Goal: Information Seeking & Learning: Find specific fact

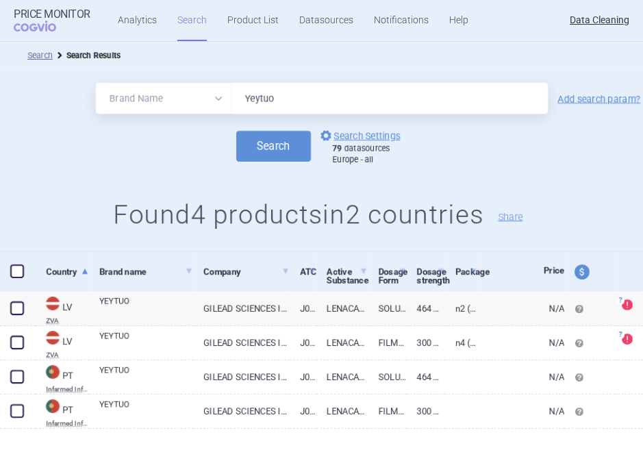
select select "brandName"
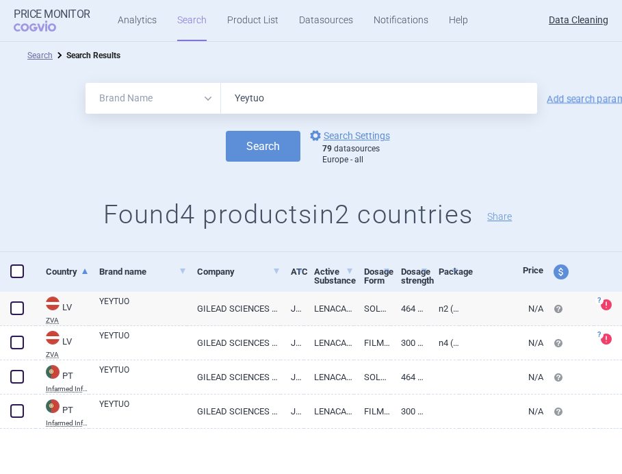
click at [270, 86] on input "Yeytuo" at bounding box center [379, 98] width 316 height 31
paste input "ABECMA"
type input "ABECMA"
click at [226, 131] on button "Search" at bounding box center [263, 146] width 75 height 31
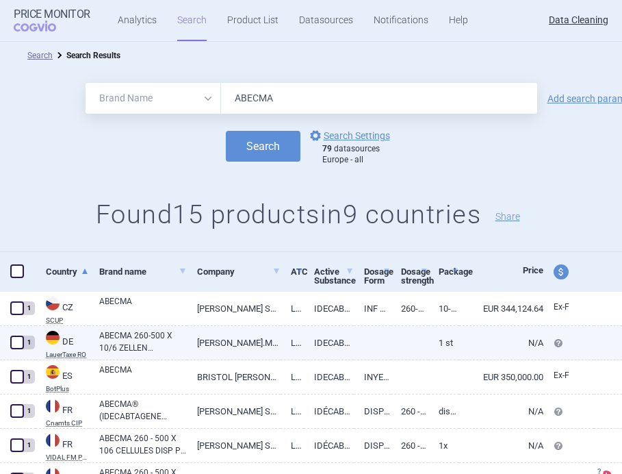
click at [214, 332] on link "[PERSON_NAME].MY.SQUIBB" at bounding box center [233, 343] width 93 height 34
select select "EUR"
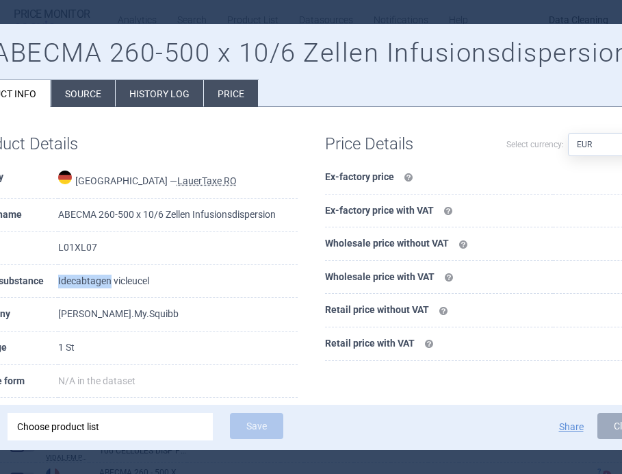
drag, startPoint x: 54, startPoint y: 281, endPoint x: 107, endPoint y: 279, distance: 53.4
click at [107, 280] on tr "Active substance Idecabtagen vicleucel" at bounding box center [133, 282] width 328 height 34
copy tr "Idecabtagen"
click at [150, 14] on div at bounding box center [311, 237] width 622 height 474
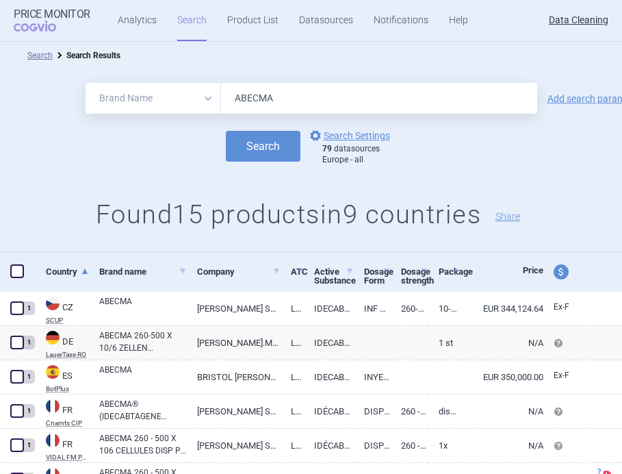
click at [270, 92] on input "ABECMA" at bounding box center [379, 98] width 316 height 31
paste input "DTRALZ"
type input "ADTRALZA"
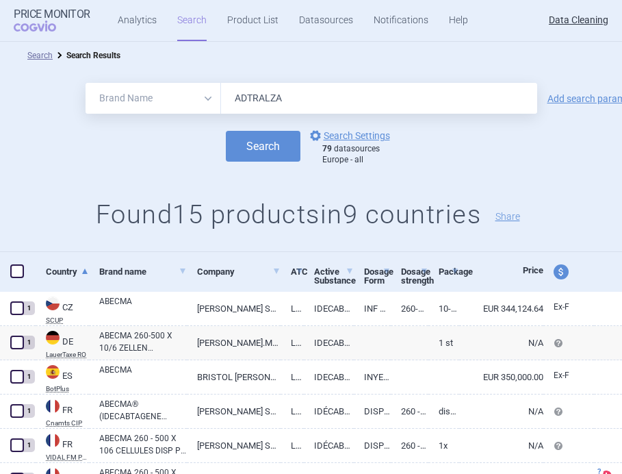
click at [226, 131] on button "Search" at bounding box center [263, 146] width 75 height 31
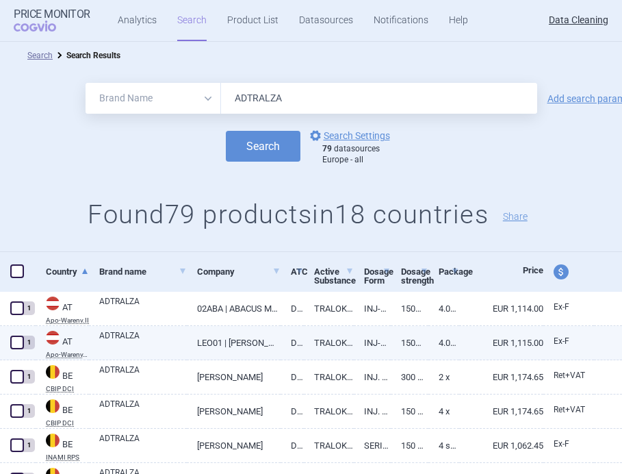
click at [174, 346] on link "ADTRALZA" at bounding box center [143, 341] width 88 height 25
select select "EUR"
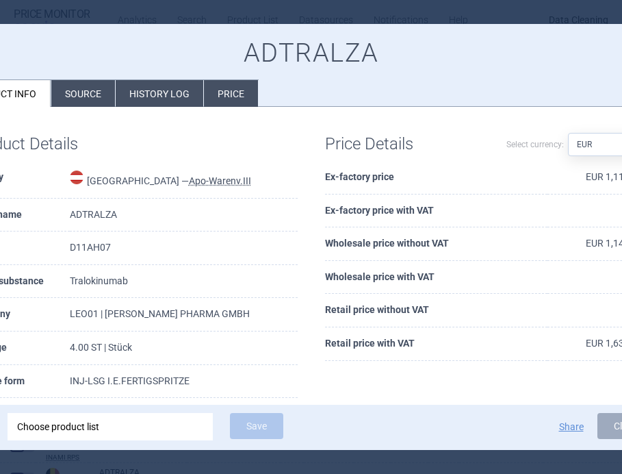
click at [98, 281] on td "Tralokinumab" at bounding box center [184, 282] width 228 height 34
copy td "Tralokinumab"
click at [216, 14] on div at bounding box center [311, 237] width 622 height 474
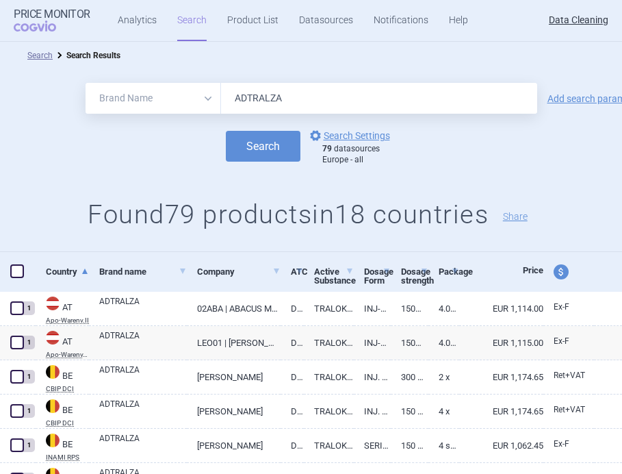
click at [253, 90] on input "ADTRALZA" at bounding box center [379, 98] width 316 height 31
paste input "KEEG"
type input "AKEEGA"
click at [226, 131] on button "Search" at bounding box center [263, 146] width 75 height 31
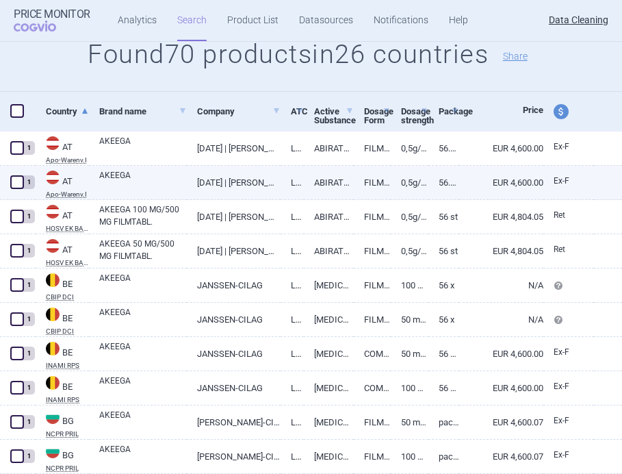
scroll to position [157, 0]
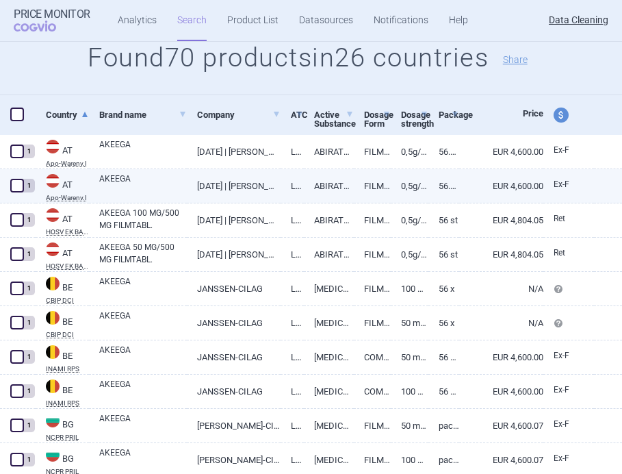
click at [148, 198] on div "AKEEGA" at bounding box center [138, 186] width 98 height 34
click at [149, 192] on link "AKEEGA" at bounding box center [143, 184] width 88 height 25
select select "EUR"
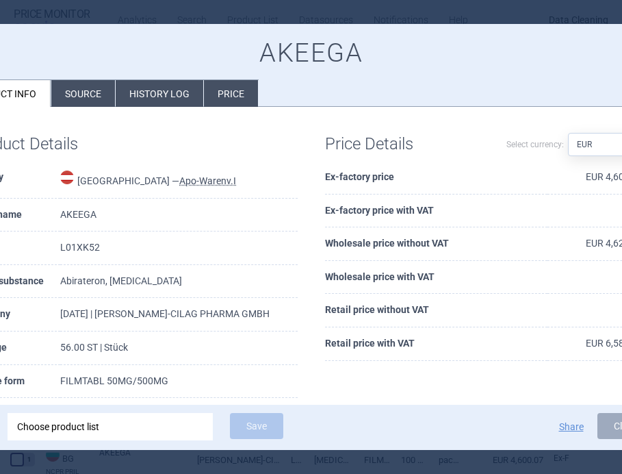
click at [82, 292] on td "Abirateron, [MEDICAL_DATA]" at bounding box center [178, 282] width 237 height 34
click at [90, 285] on td "Abirateron, [MEDICAL_DATA]" at bounding box center [178, 282] width 237 height 34
copy td "Abirateron"
click at [142, 278] on td "Abirateron, [MEDICAL_DATA]" at bounding box center [178, 282] width 237 height 34
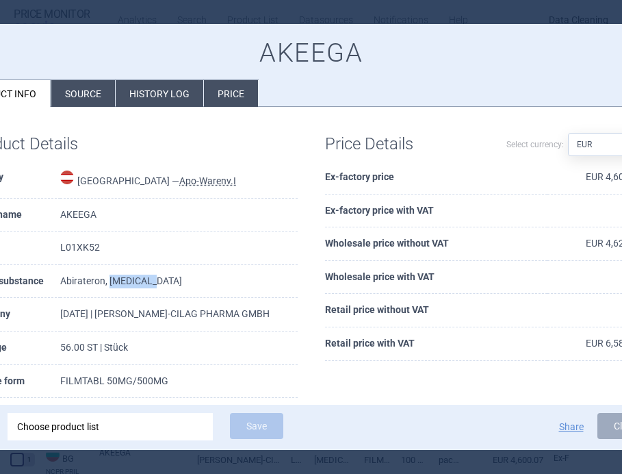
click at [142, 278] on td "Abirateron, [MEDICAL_DATA]" at bounding box center [178, 282] width 237 height 34
copy td "[MEDICAL_DATA]"
click at [198, 14] on div at bounding box center [311, 237] width 622 height 474
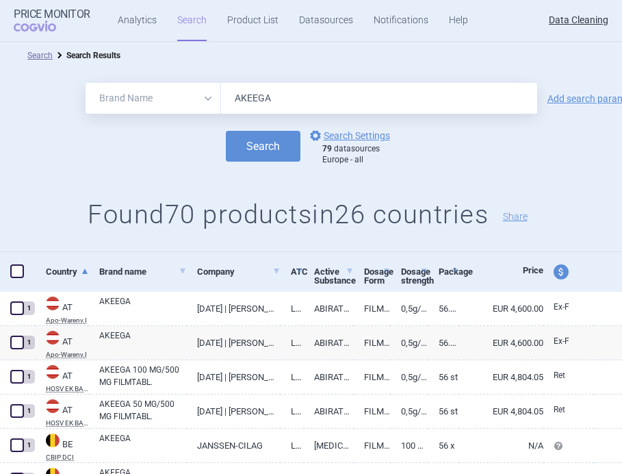
click at [270, 77] on div "All Brand Name ATC Company Active Substance Country Newer than AKEEGA Add searc…" at bounding box center [311, 160] width 622 height 183
click at [267, 93] on input "AKEEGA" at bounding box center [379, 98] width 316 height 31
paste input "YNZEO"
type input "[MEDICAL_DATA]"
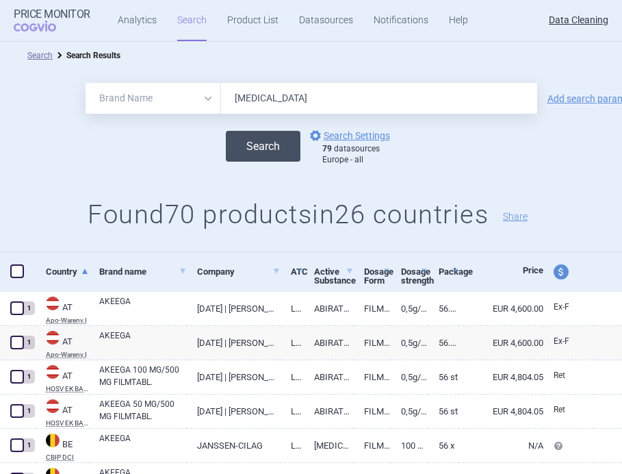
click at [259, 146] on button "Search" at bounding box center [263, 146] width 75 height 31
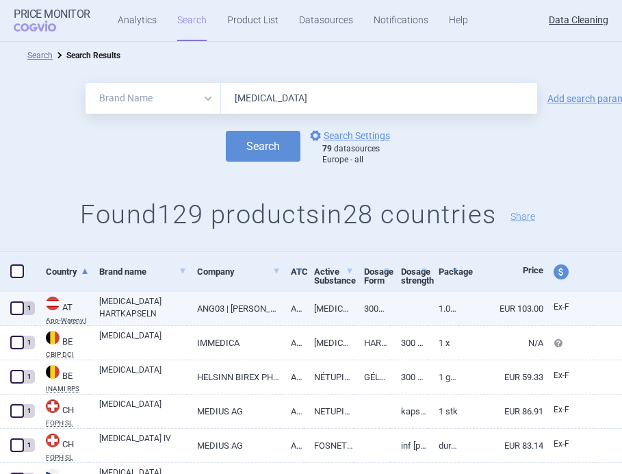
click at [131, 317] on link "[MEDICAL_DATA] HARTKAPSELN" at bounding box center [143, 307] width 88 height 25
select select "EUR"
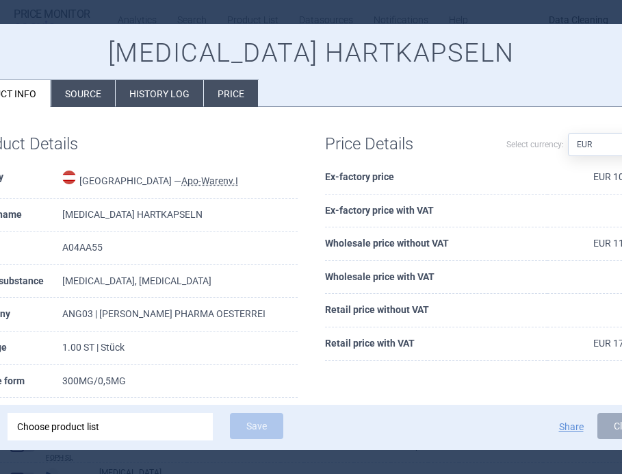
click at [94, 277] on td "[MEDICAL_DATA], [MEDICAL_DATA]" at bounding box center [179, 282] width 235 height 34
copy td "[MEDICAL_DATA]"
click at [149, 12] on div at bounding box center [311, 237] width 622 height 474
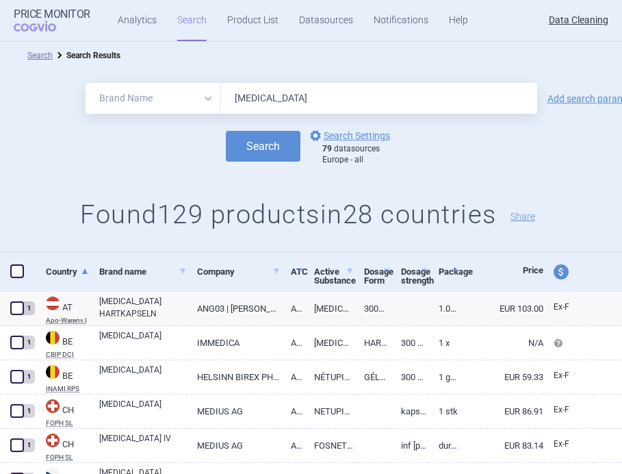
click at [246, 105] on input "[MEDICAL_DATA]" at bounding box center [379, 98] width 316 height 31
paste input "LOFISEL"
paste input "ALOFISEL"
click at [226, 131] on button "Search" at bounding box center [263, 146] width 75 height 31
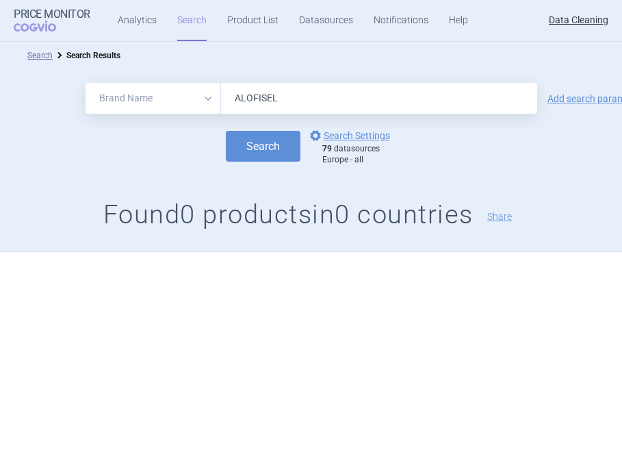
type input "ALOFISEL"
click at [226, 131] on button "Search" at bounding box center [263, 146] width 75 height 31
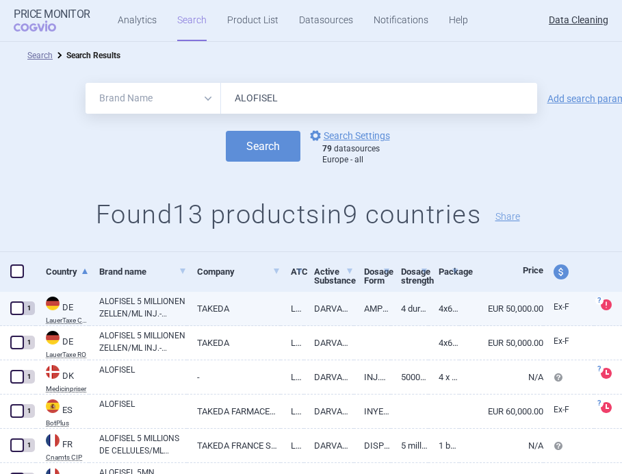
click at [151, 313] on link "ALOFISEL 5 MILLIONEN ZELLEN/ML INJ.-SUSP.DSFL." at bounding box center [143, 307] width 88 height 25
select select "EUR"
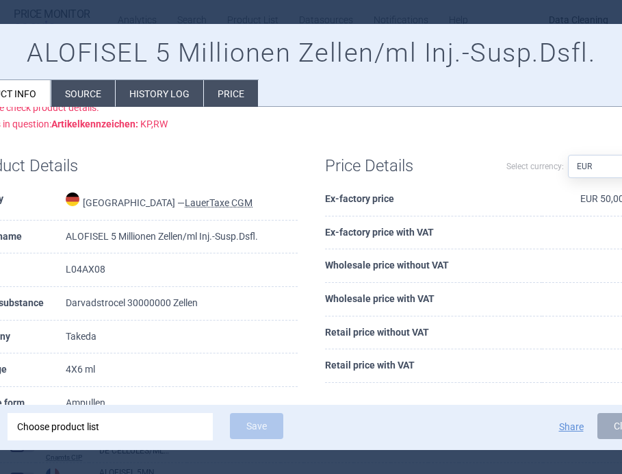
scroll to position [51, 0]
click at [102, 300] on td "Darvadstrocel 30000000 Zellen" at bounding box center [181, 303] width 231 height 34
copy td "Darvadstrocel"
click at [179, 16] on div at bounding box center [311, 237] width 622 height 474
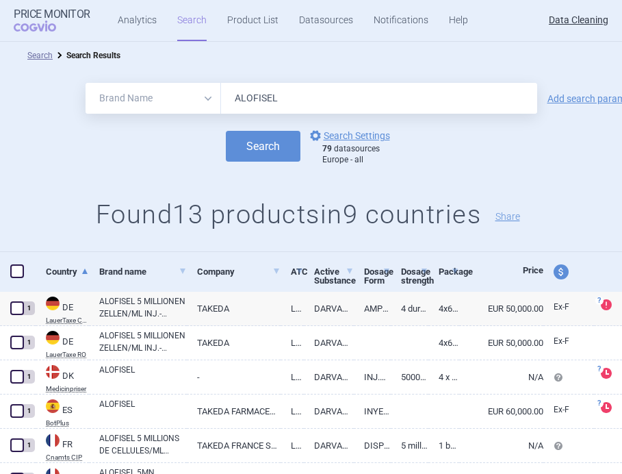
click at [271, 99] on input "ALOFISEL" at bounding box center [379, 98] width 316 height 31
paste input "UNBRIG"
type input "[MEDICAL_DATA]"
click at [253, 133] on button "Search" at bounding box center [263, 146] width 75 height 31
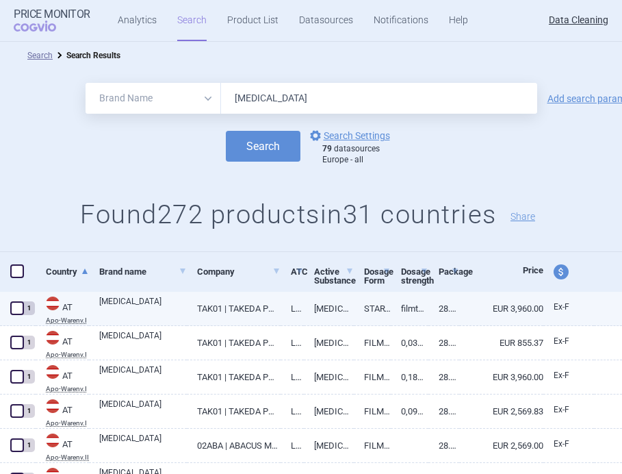
click at [164, 305] on link "[MEDICAL_DATA]" at bounding box center [143, 307] width 88 height 25
select select "EUR"
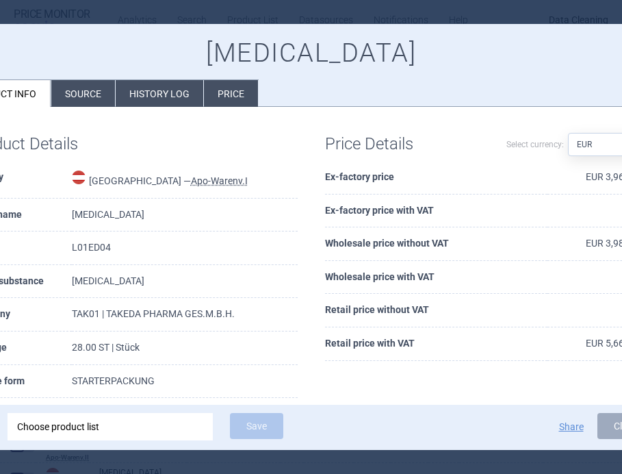
click at [92, 280] on td "[MEDICAL_DATA]" at bounding box center [185, 282] width 226 height 34
copy td "[MEDICAL_DATA]"
click at [255, 5] on div at bounding box center [311, 237] width 622 height 474
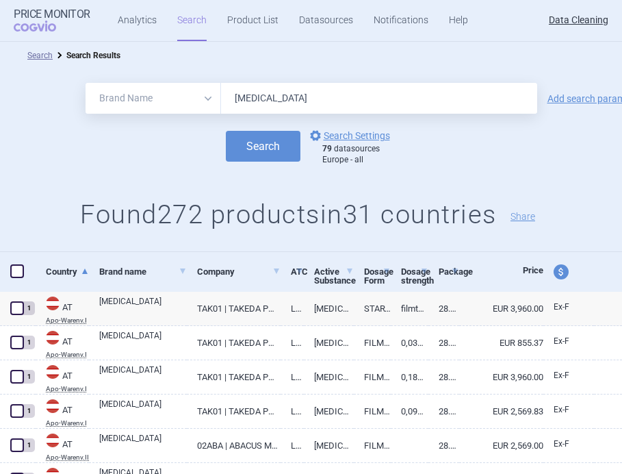
click at [267, 99] on input "[MEDICAL_DATA]" at bounding box center [379, 98] width 316 height 31
paste input "TECTURA BREEZHALER"
type input "ATECTURA BREEZHALER"
click at [226, 131] on button "Search" at bounding box center [263, 146] width 75 height 31
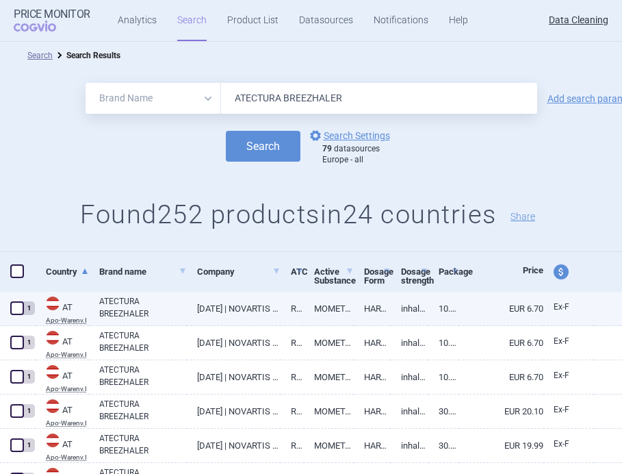
click at [185, 313] on link "ATECTURA BREEZHALER" at bounding box center [143, 307] width 88 height 25
select select "EUR"
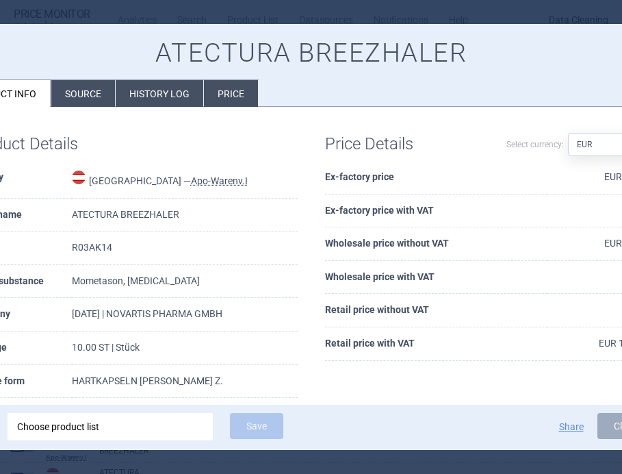
click at [101, 283] on td "Mometason, [MEDICAL_DATA]" at bounding box center [185, 282] width 226 height 34
copy td "Mometason"
click at [172, 12] on div at bounding box center [311, 237] width 622 height 474
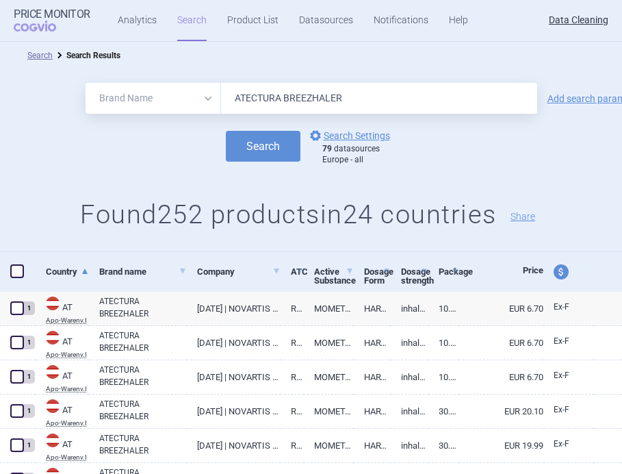
click at [286, 95] on input "ATECTURA BREEZHALER" at bounding box center [379, 98] width 316 height 31
paste input "UBAGIO"
type input "[MEDICAL_DATA]"
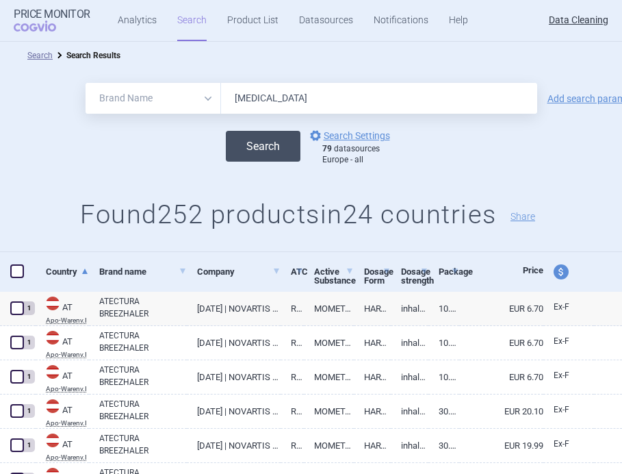
click at [266, 152] on button "Search" at bounding box center [263, 146] width 75 height 31
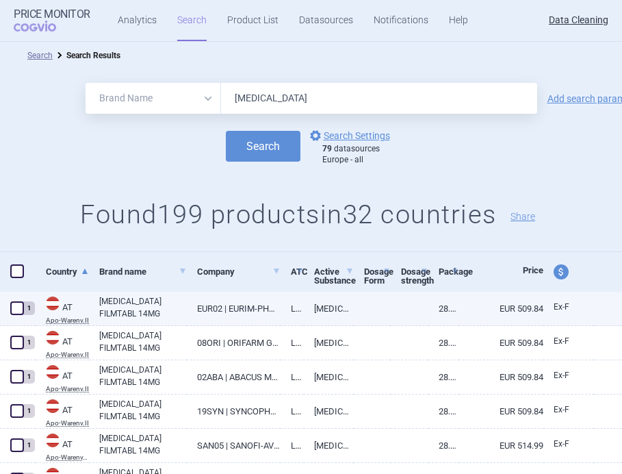
click at [122, 305] on link "[MEDICAL_DATA] FILMTABL 14MG" at bounding box center [143, 307] width 88 height 25
select select "EUR"
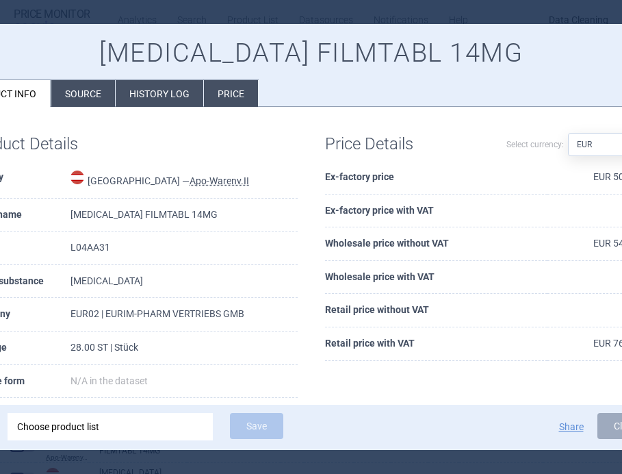
click at [102, 281] on td "[MEDICAL_DATA]" at bounding box center [183, 282] width 227 height 34
copy td "[MEDICAL_DATA]"
click at [274, 16] on div at bounding box center [311, 237] width 622 height 474
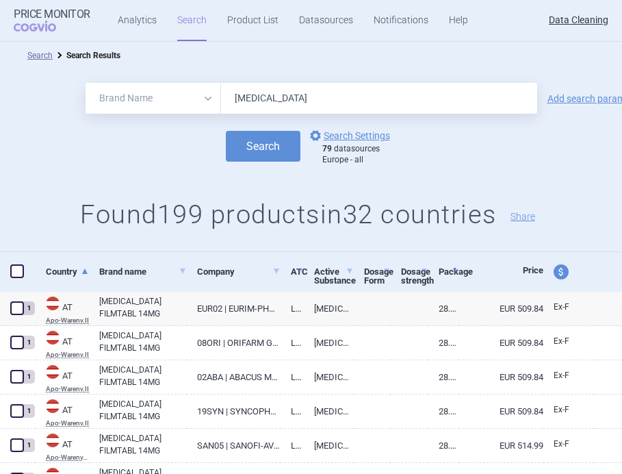
click at [268, 110] on input "[MEDICAL_DATA]" at bounding box center [379, 98] width 316 height 31
paste input "[MEDICAL_DATA]"
type input "[MEDICAL_DATA]"
click at [265, 154] on button "Search" at bounding box center [263, 146] width 75 height 31
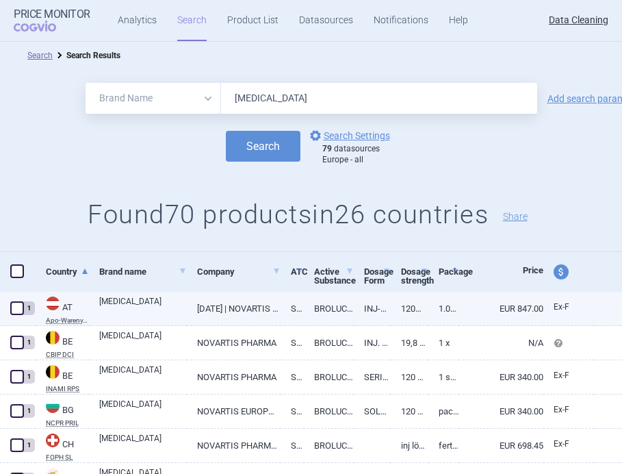
click at [124, 313] on link "[MEDICAL_DATA]" at bounding box center [143, 307] width 88 height 25
select select "EUR"
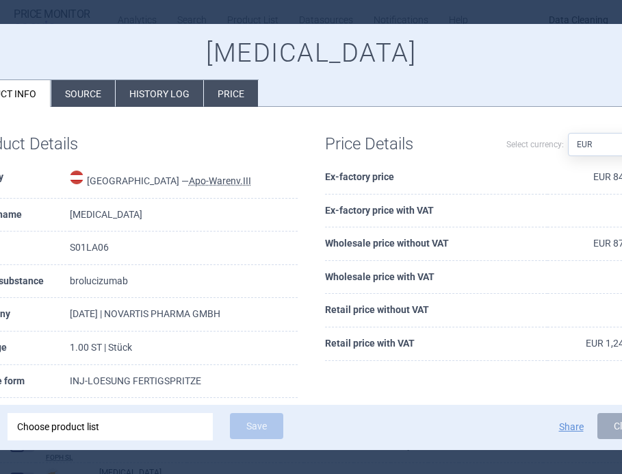
click at [106, 283] on td "brolucizumab" at bounding box center [184, 282] width 228 height 34
click at [289, 12] on div at bounding box center [311, 237] width 622 height 474
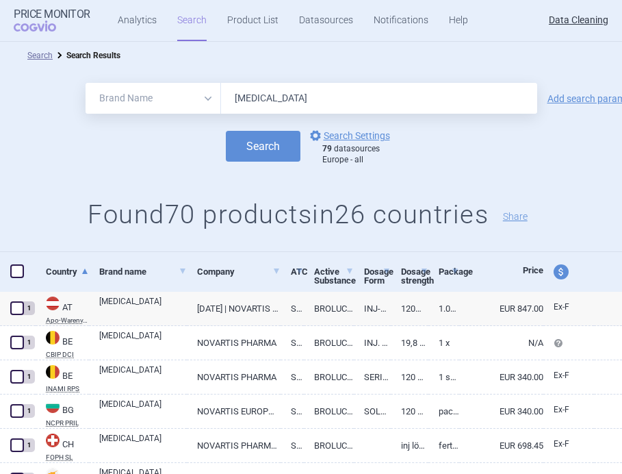
click at [269, 101] on input "[MEDICAL_DATA]" at bounding box center [379, 98] width 316 height 31
paste input "IMERVAX"
type input "BIMERVAX"
click at [263, 149] on button "Search" at bounding box center [263, 146] width 75 height 31
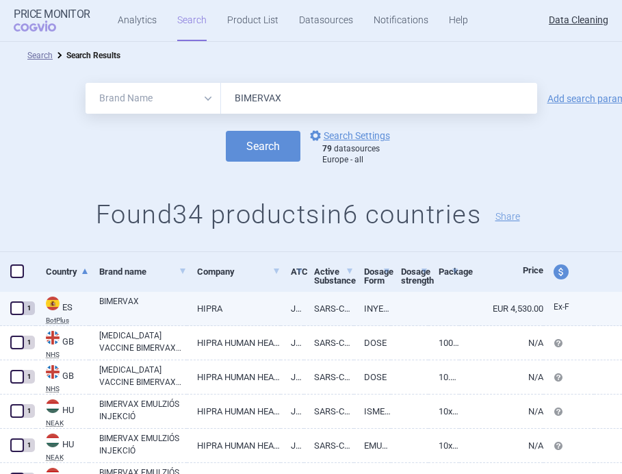
click at [144, 315] on link "BIMERVAX" at bounding box center [143, 307] width 88 height 25
select select "EUR"
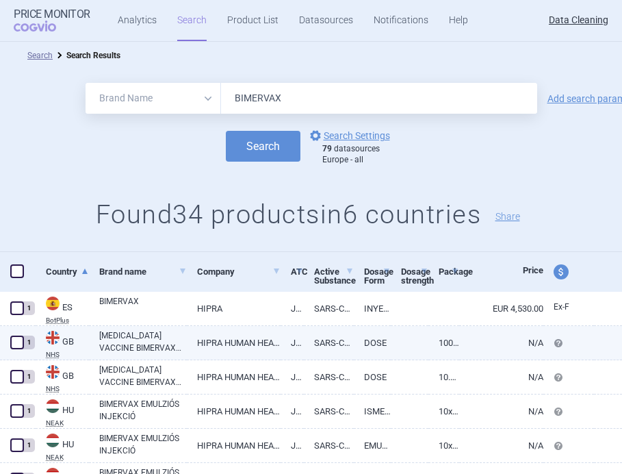
click at [130, 341] on link "[MEDICAL_DATA] VACCINE BIMERVAX (RECOMBINANT, ADJUVANTED) 40MICROGRAMS/0.5ML DO…" at bounding box center [143, 341] width 88 height 25
select select "EUR"
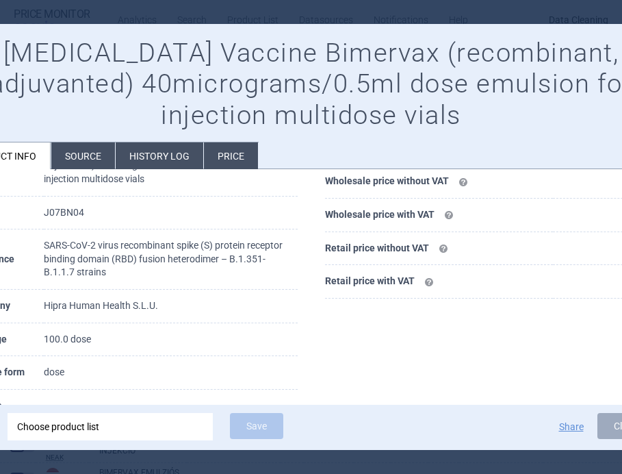
scroll to position [144, 0]
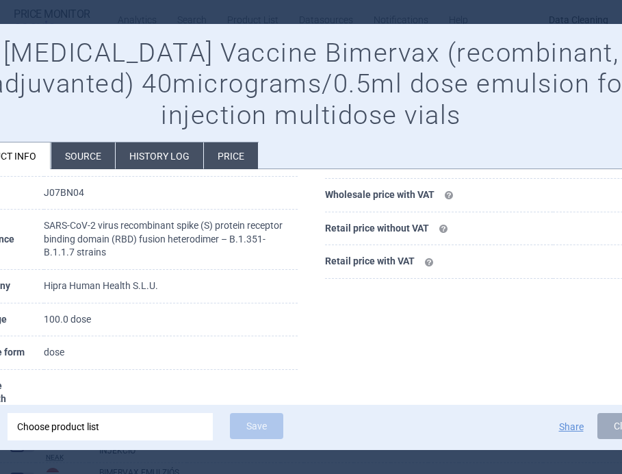
click at [56, 286] on td "Hipra Human Health S.L.U." at bounding box center [171, 287] width 254 height 34
click at [375, 14] on div at bounding box center [311, 237] width 622 height 474
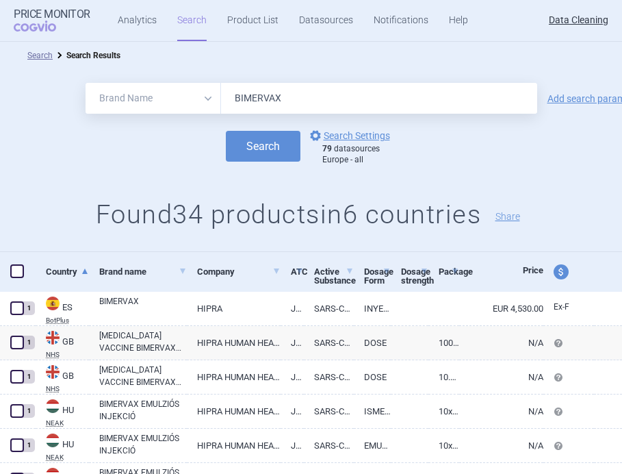
click at [297, 109] on input "BIMERVAX" at bounding box center [379, 98] width 316 height 31
paste input "ZEL"
type input "BIMZELX"
click at [277, 144] on button "Search" at bounding box center [263, 146] width 75 height 31
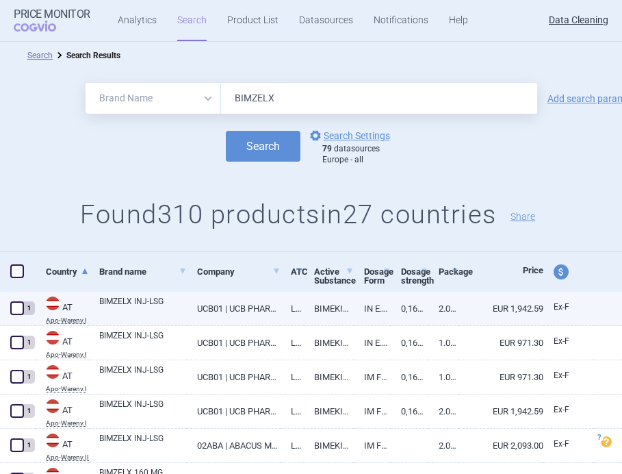
click at [128, 311] on link "BIMZELX INJ-LSG" at bounding box center [143, 307] width 88 height 25
select select "EUR"
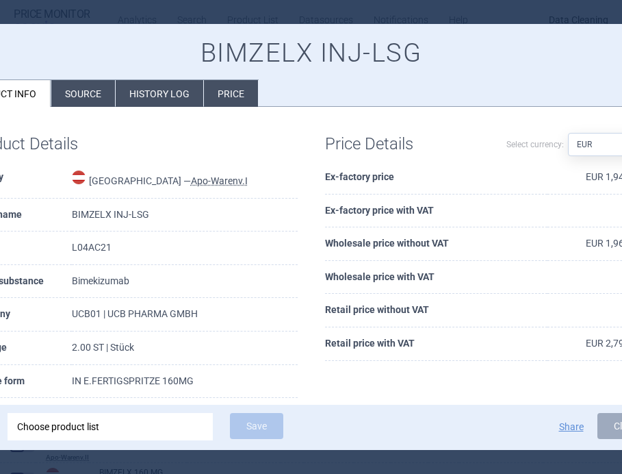
click at [99, 284] on td "Bimekizumab" at bounding box center [185, 282] width 226 height 34
click at [180, 11] on div at bounding box center [311, 237] width 622 height 474
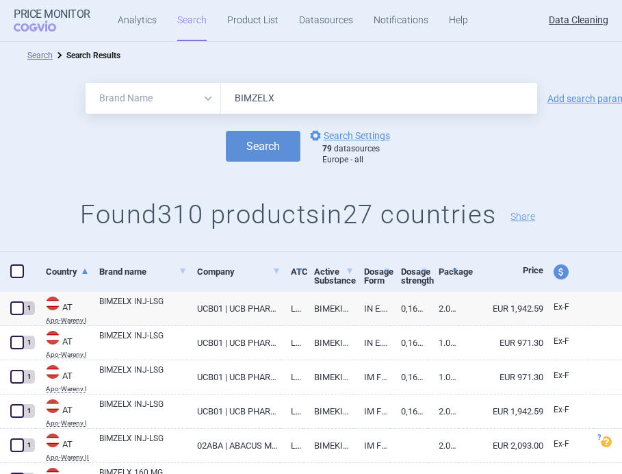
click at [261, 104] on input "BIMZELX" at bounding box center [379, 98] width 316 height 31
paste input "LENREP"
type input "[MEDICAL_DATA]"
click at [261, 136] on button "Search" at bounding box center [263, 146] width 75 height 31
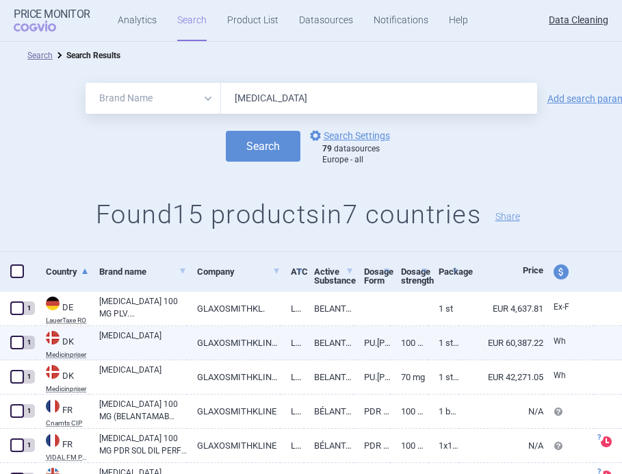
click at [169, 343] on link "[MEDICAL_DATA]" at bounding box center [143, 341] width 88 height 25
select select "EUR"
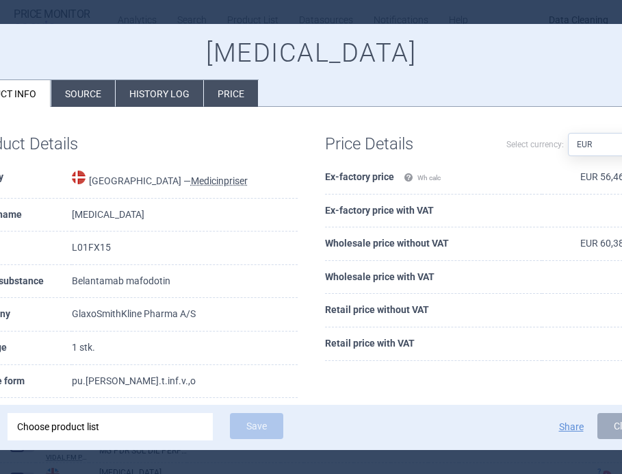
click at [112, 274] on td "Belantamab mafodotin" at bounding box center [185, 282] width 226 height 34
click at [270, 8] on div at bounding box center [311, 237] width 622 height 474
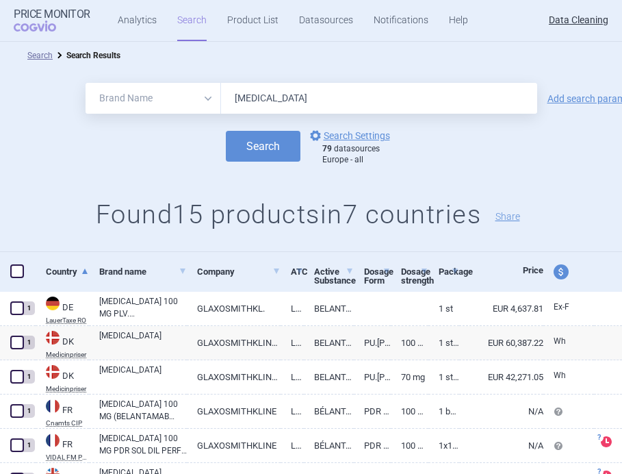
click at [274, 92] on input "[MEDICAL_DATA]" at bounding box center [379, 98] width 316 height 31
paste input "ORTEZOMIB ACCORD"
type input "[MEDICAL_DATA] ACCORD"
click at [264, 148] on button "Search" at bounding box center [263, 146] width 75 height 31
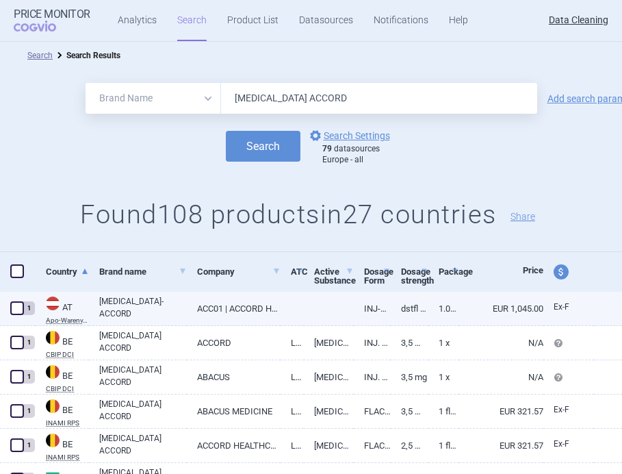
click at [129, 313] on link "[MEDICAL_DATA]-ACCORD" at bounding box center [143, 307] width 88 height 25
select select "EUR"
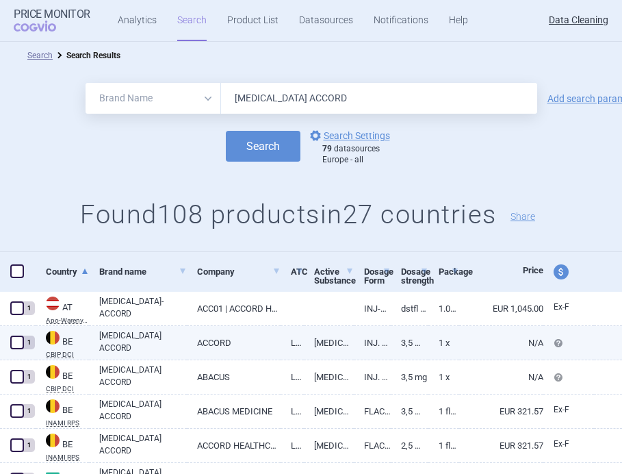
click at [141, 341] on link "[MEDICAL_DATA] ACCORD" at bounding box center [143, 341] width 88 height 25
select select "EUR"
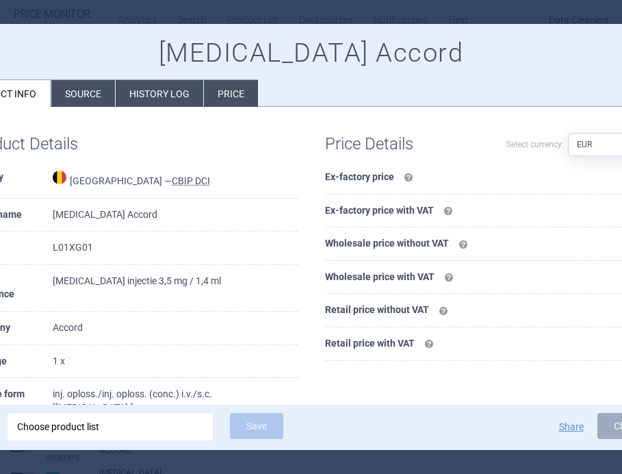
click at [94, 281] on td "[MEDICAL_DATA] injectie 3,5 mg / 1,4 ml" at bounding box center [175, 288] width 244 height 47
click at [310, 9] on div at bounding box center [311, 237] width 622 height 474
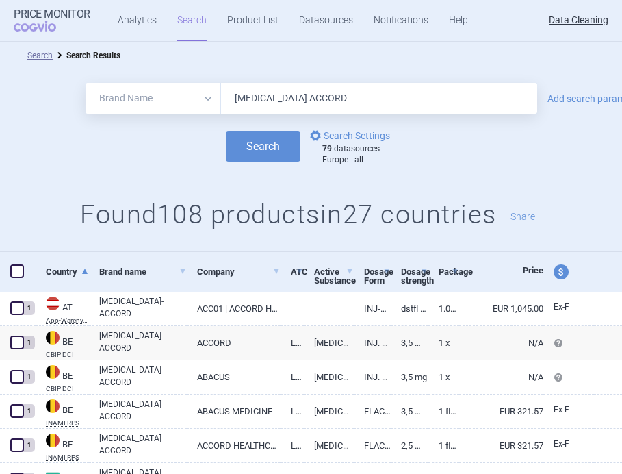
click at [292, 105] on input "[MEDICAL_DATA] ACCORD" at bounding box center [379, 98] width 316 height 31
paste input "RETARIS GENUAIR"
type input "BRETARIS GENUAIR"
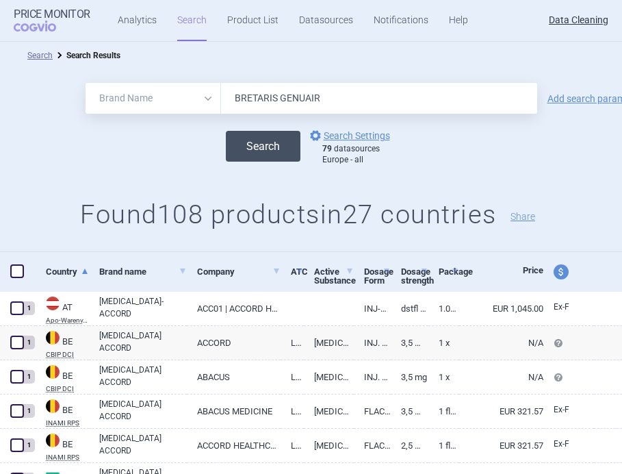
click at [272, 136] on button "Search" at bounding box center [263, 146] width 75 height 31
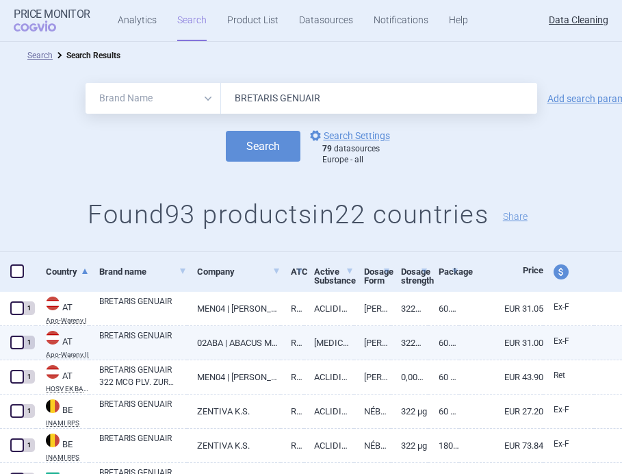
click at [135, 326] on div "BRETARIS GENUAIR" at bounding box center [138, 343] width 98 height 34
click at [140, 344] on link "BRETARIS GENUAIR" at bounding box center [143, 341] width 88 height 25
select select "EUR"
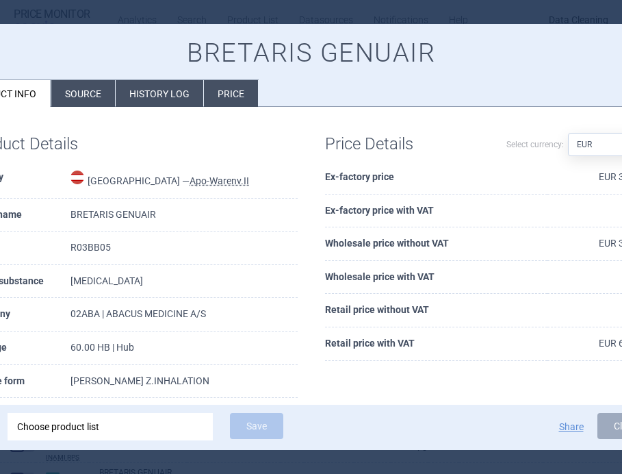
click at [95, 274] on td "[MEDICAL_DATA]" at bounding box center [183, 282] width 227 height 34
click at [189, 16] on div at bounding box center [311, 237] width 622 height 474
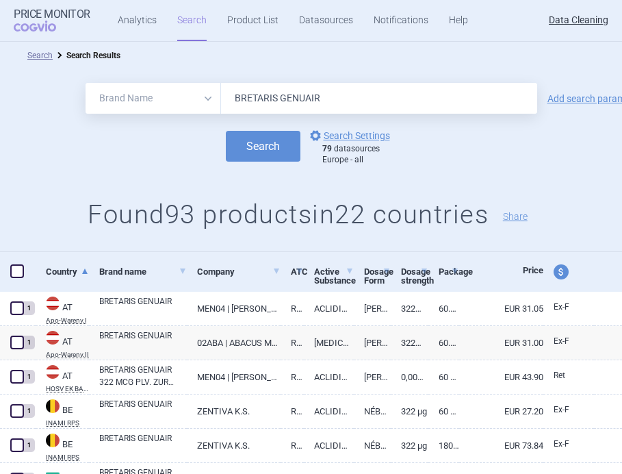
click at [256, 98] on input "BRETARIS GENUAIR" at bounding box center [379, 98] width 316 height 31
paste input "ESPONSA"
type input "[MEDICAL_DATA]"
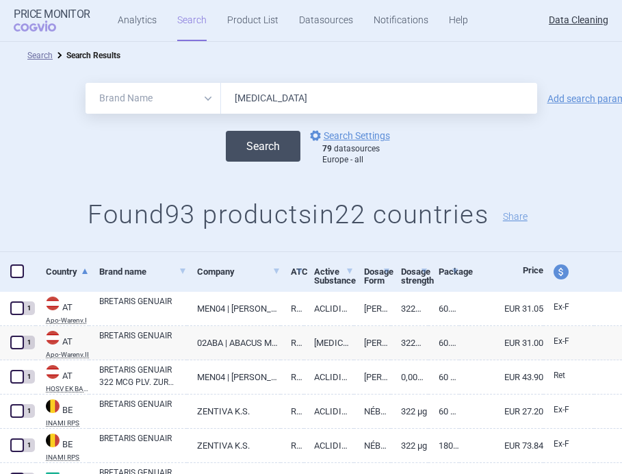
click at [251, 146] on button "Search" at bounding box center [263, 146] width 75 height 31
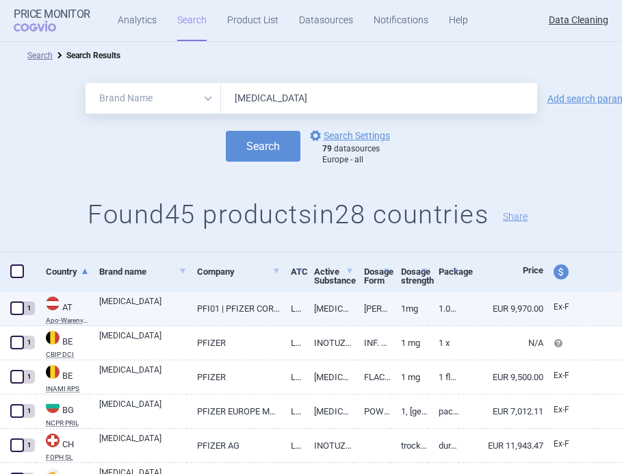
click at [124, 315] on link "[MEDICAL_DATA]" at bounding box center [143, 307] width 88 height 25
select select "EUR"
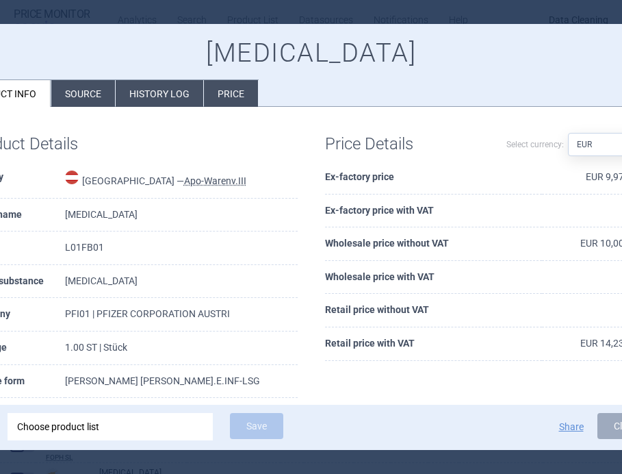
click at [105, 281] on td "[MEDICAL_DATA]" at bounding box center [181, 282] width 233 height 34
click at [216, 23] on div at bounding box center [311, 237] width 622 height 474
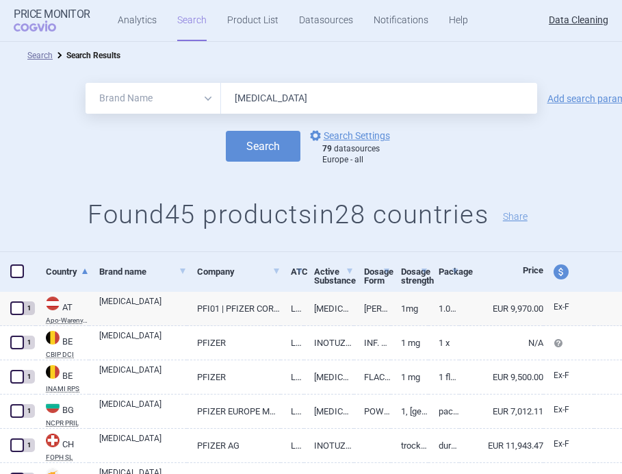
click at [261, 90] on input "[MEDICAL_DATA]" at bounding box center [379, 98] width 316 height 31
paste input "RINEUR"
type input "[MEDICAL_DATA]"
click at [257, 156] on button "Search" at bounding box center [263, 146] width 75 height 31
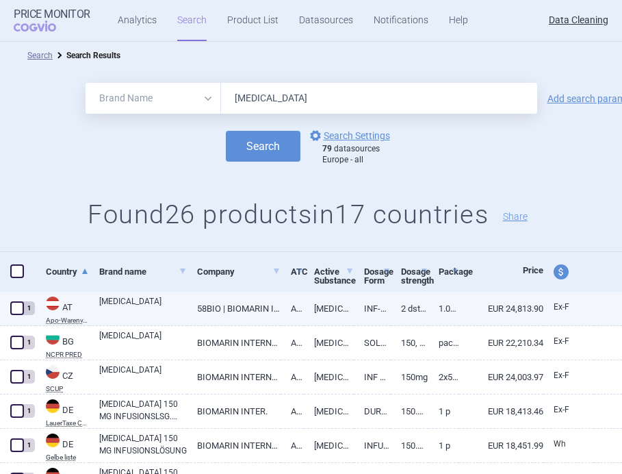
click at [159, 322] on div "[MEDICAL_DATA]" at bounding box center [138, 309] width 98 height 34
click at [159, 316] on link "[MEDICAL_DATA]" at bounding box center [143, 307] width 88 height 25
select select "EUR"
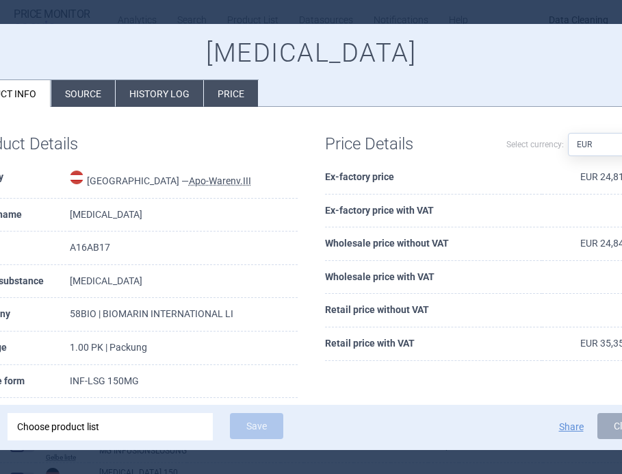
click at [106, 279] on td "[MEDICAL_DATA]" at bounding box center [184, 282] width 228 height 34
click at [192, 16] on div at bounding box center [311, 237] width 622 height 474
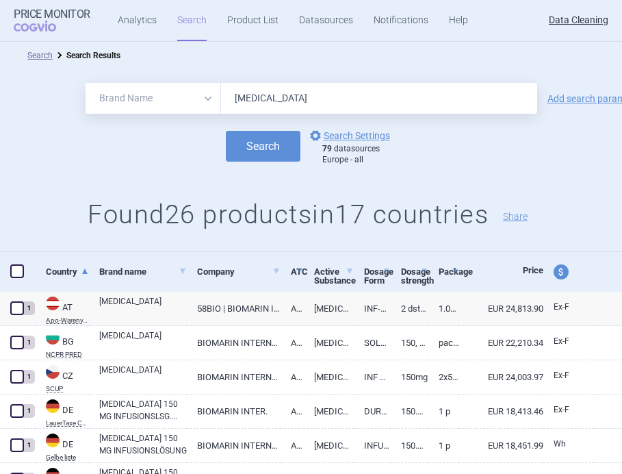
click at [275, 101] on input "[MEDICAL_DATA]" at bounding box center [379, 98] width 316 height 31
paste input "UMVI"
type input "BRIUMVI"
click at [268, 152] on button "Search" at bounding box center [263, 146] width 75 height 31
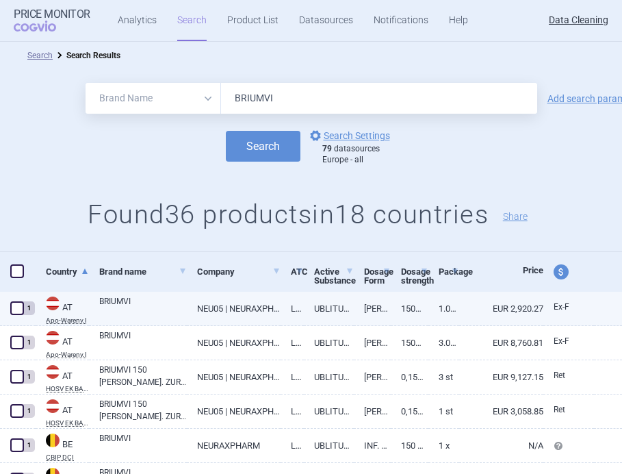
click at [163, 307] on link "BRIUMVI" at bounding box center [143, 307] width 88 height 25
select select "EUR"
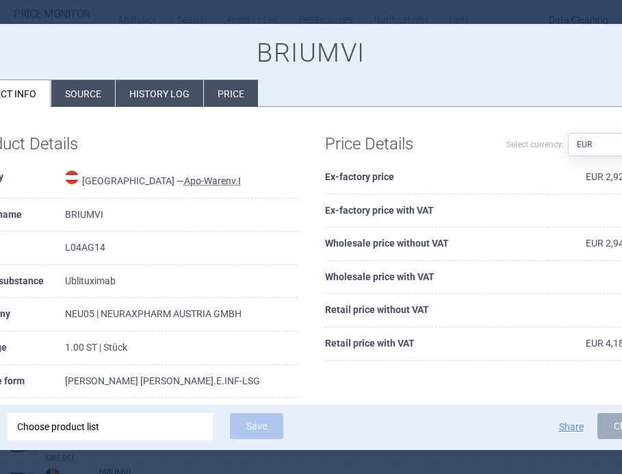
click at [93, 286] on td "Ublituximab" at bounding box center [181, 282] width 233 height 34
click at [194, 14] on div at bounding box center [311, 237] width 622 height 474
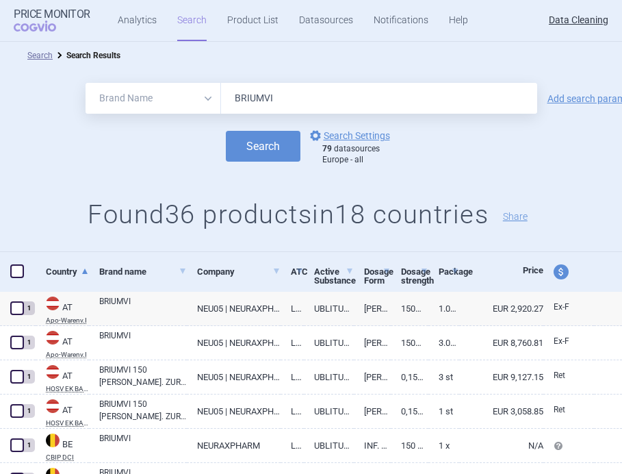
click at [250, 103] on input "BRIUMVI" at bounding box center [379, 98] width 316 height 31
paste input "YLVAY"
type input "BYLVAY"
click at [259, 144] on button "Search" at bounding box center [263, 146] width 75 height 31
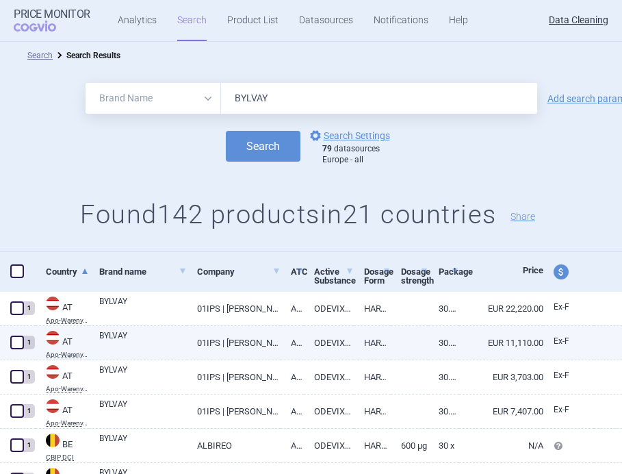
click at [170, 333] on link "BYLVAY" at bounding box center [143, 341] width 88 height 25
select select "EUR"
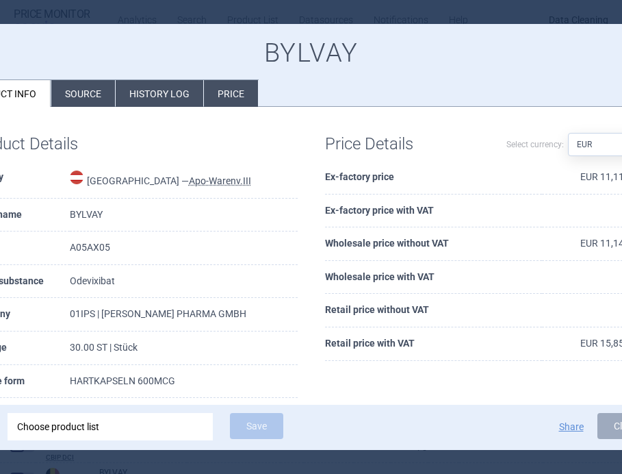
click at [92, 278] on td "Odevixibat" at bounding box center [184, 282] width 228 height 34
click at [222, 12] on div at bounding box center [311, 237] width 622 height 474
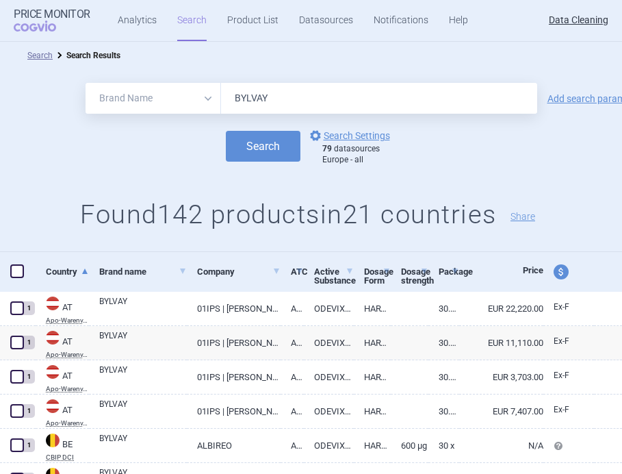
click at [263, 95] on input "BYLVAY" at bounding box center [379, 98] width 316 height 31
paste input "[PERSON_NAME]"
type input "[PERSON_NAME]"
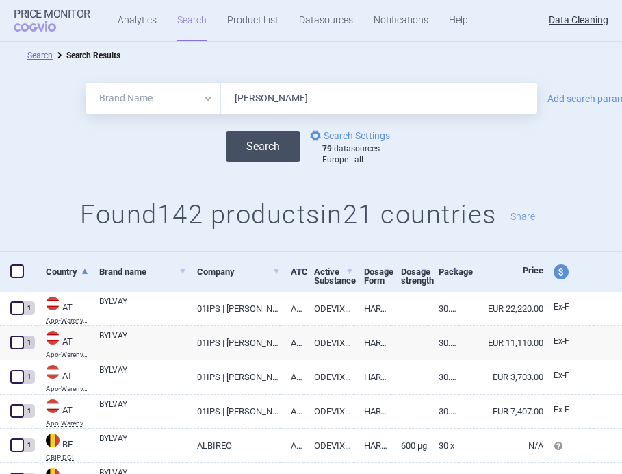
click at [252, 149] on button "Search" at bounding box center [263, 146] width 75 height 31
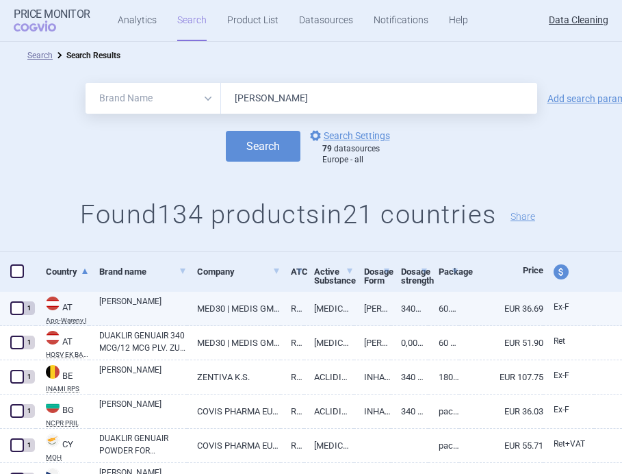
click at [135, 310] on link "[PERSON_NAME]" at bounding box center [143, 307] width 88 height 25
select select "EUR"
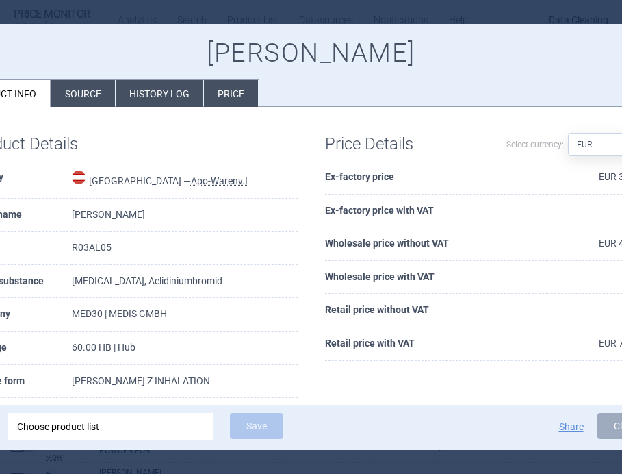
click at [101, 283] on td "[MEDICAL_DATA], Aclidiniumbromid" at bounding box center [185, 282] width 226 height 34
click at [186, 10] on div at bounding box center [311, 237] width 622 height 474
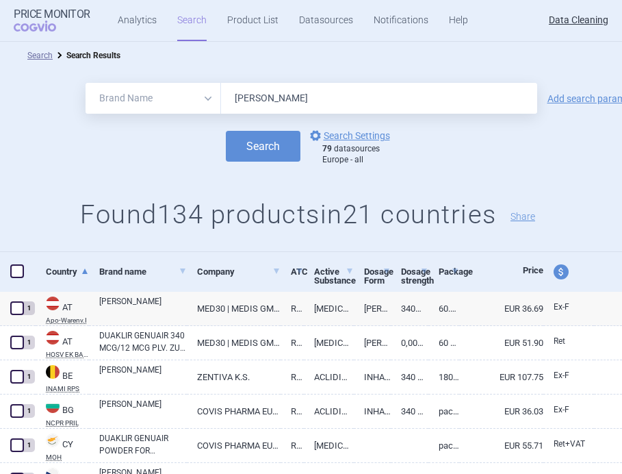
click at [265, 107] on input "[PERSON_NAME]" at bounding box center [379, 98] width 316 height 31
paste input "ROVELIS"
type input "DROVELIS"
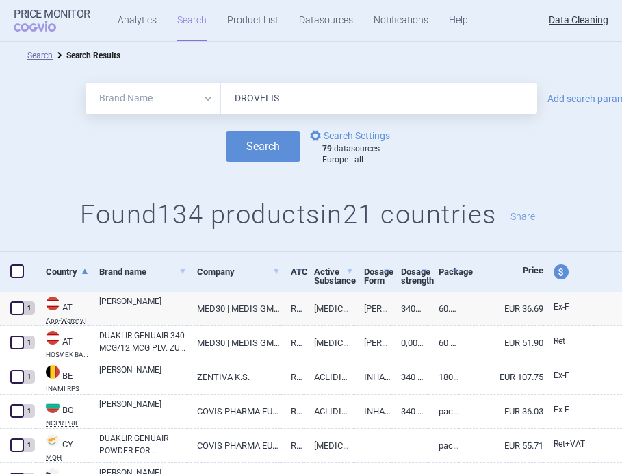
click at [226, 131] on button "Search" at bounding box center [263, 146] width 75 height 31
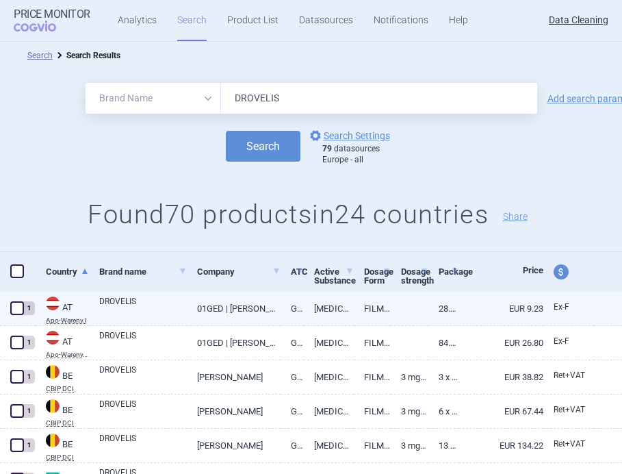
click at [109, 305] on link "DROVELIS" at bounding box center [143, 307] width 88 height 25
select select "EUR"
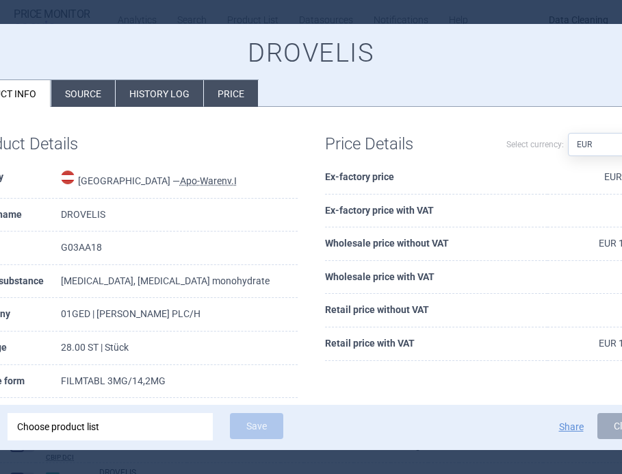
click at [104, 284] on td "[MEDICAL_DATA], [MEDICAL_DATA] monohydrate" at bounding box center [179, 282] width 237 height 34
click at [203, 18] on div at bounding box center [311, 237] width 622 height 474
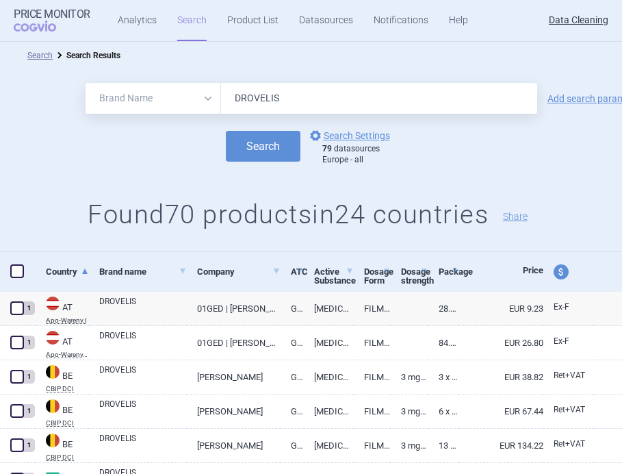
click at [258, 95] on input "DROVELIS" at bounding box center [379, 98] width 316 height 31
paste input "OVPRELA"
type input "DOVPRELA"
click at [259, 140] on button "Search" at bounding box center [263, 146] width 75 height 31
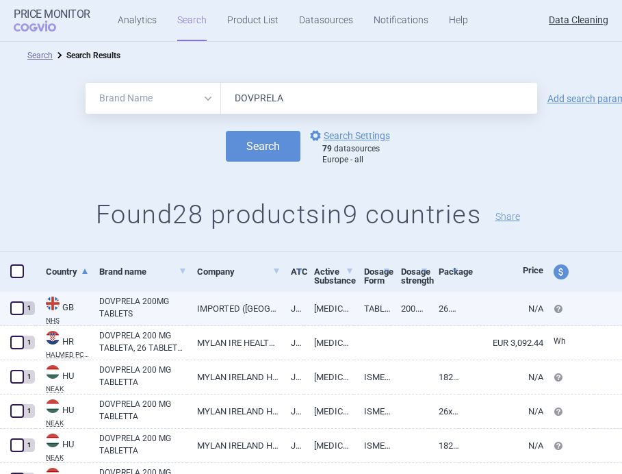
click at [149, 303] on link "DOVPRELA 200MG TABLETS" at bounding box center [143, 307] width 88 height 25
select select "EUR"
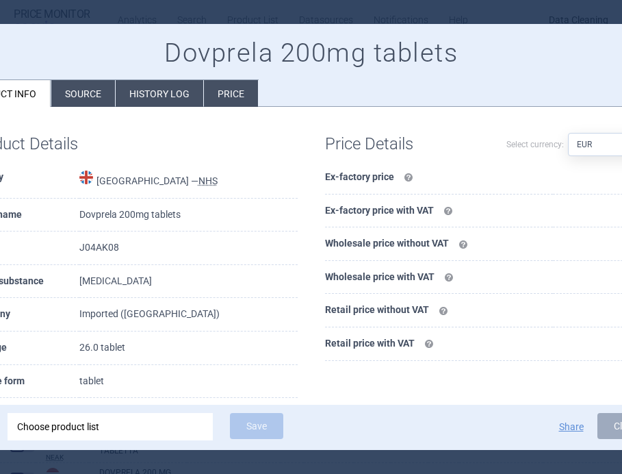
click at [93, 285] on td "[MEDICAL_DATA]" at bounding box center [188, 282] width 218 height 34
click at [227, 8] on div at bounding box center [311, 237] width 622 height 474
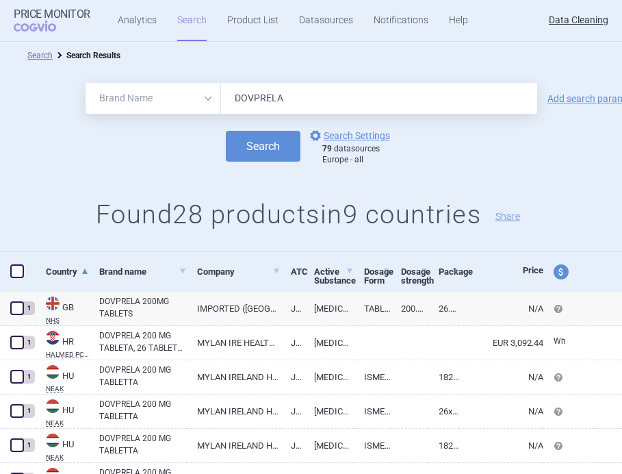
click at [263, 94] on input "DOVPRELA" at bounding box center [379, 98] width 316 height 31
paste input "CUPRYMIN"
type input "CUPRYMINA"
click at [265, 150] on button "Search" at bounding box center [263, 146] width 75 height 31
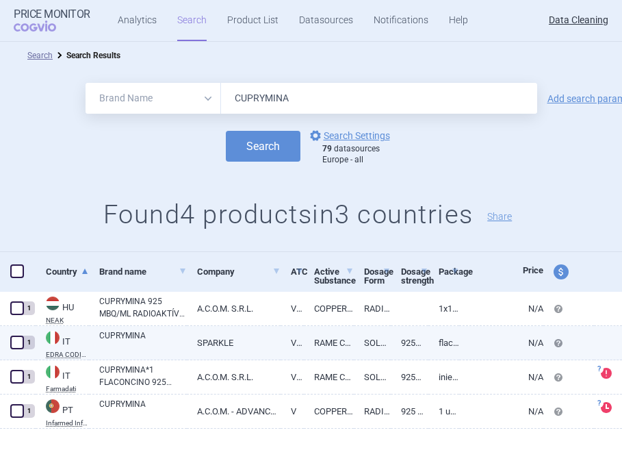
click at [144, 334] on link "CUPRYMINA" at bounding box center [143, 341] width 88 height 25
select select "EUR"
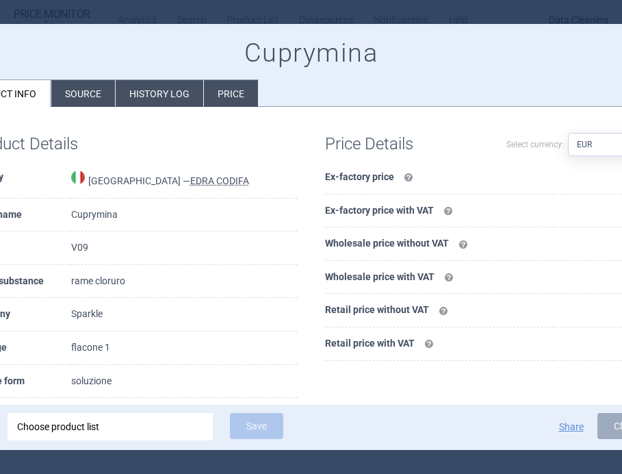
click at [144, 10] on div at bounding box center [311, 237] width 622 height 474
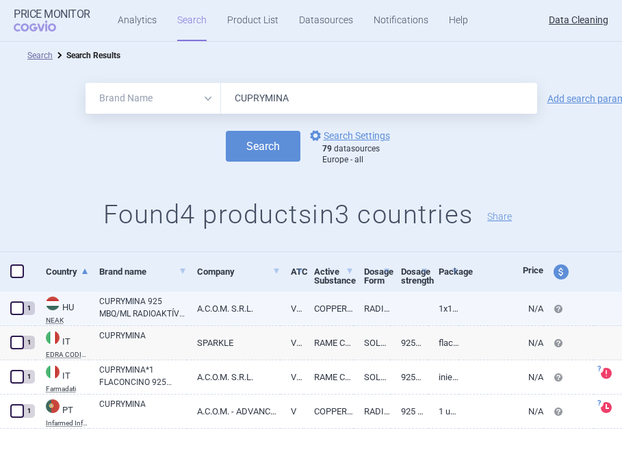
click at [123, 299] on link "CUPRYMINA 925 MBQ/ML RADIOAKTÍV JELZŐIZOTÓP, OLDAT" at bounding box center [143, 307] width 88 height 25
select select "EUR"
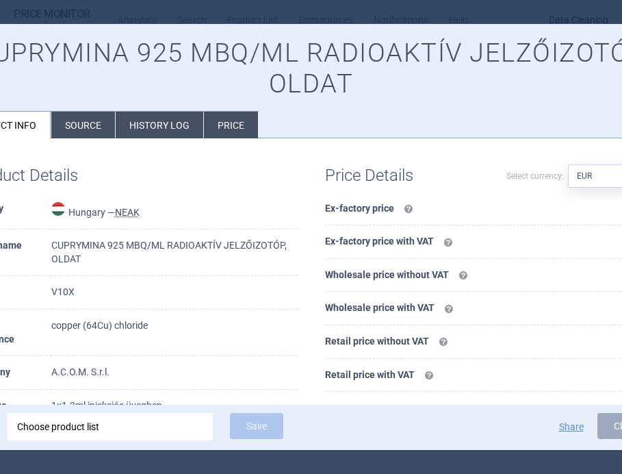
click at [70, 325] on td "copper (64Cu) chloride" at bounding box center [174, 332] width 246 height 47
